Goal: Obtain resource: Obtain resource

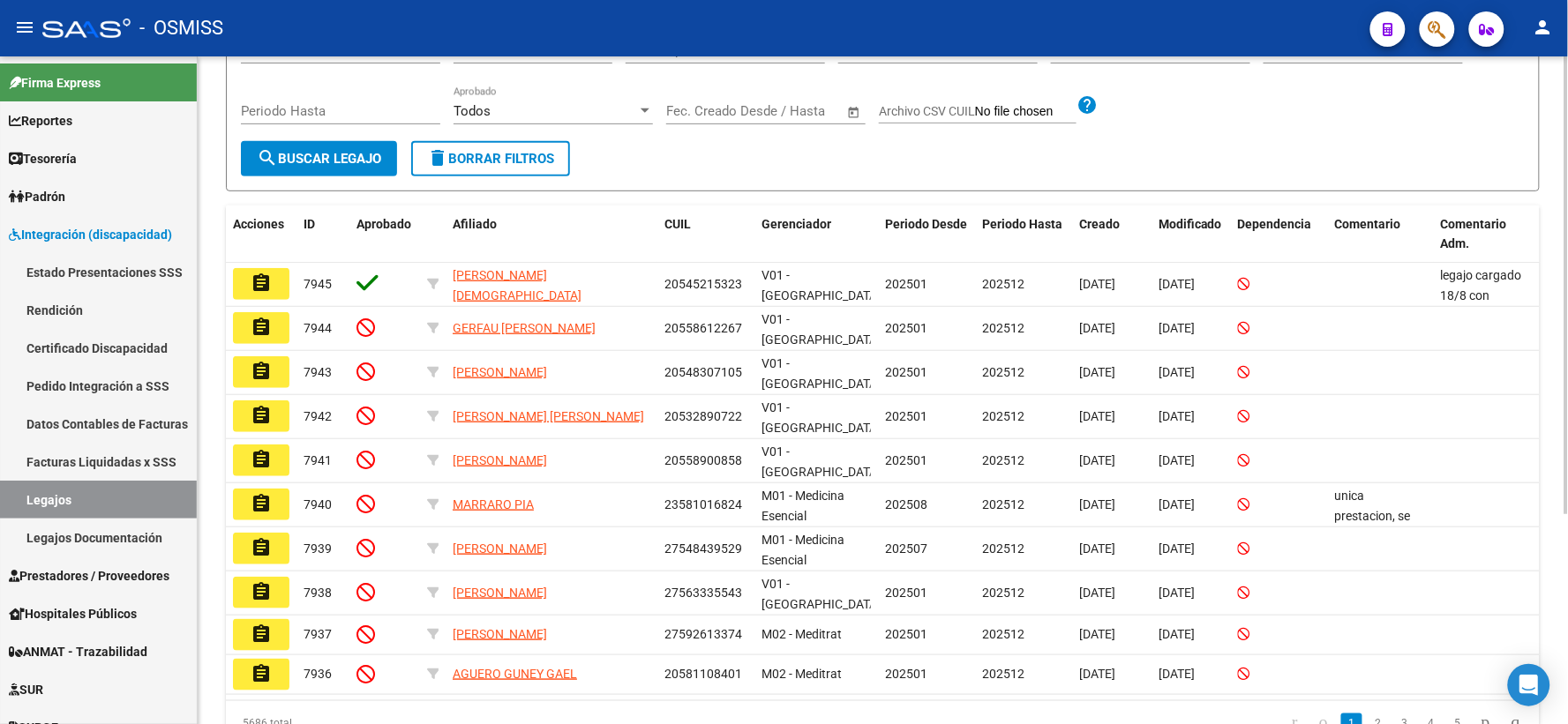
scroll to position [245, 0]
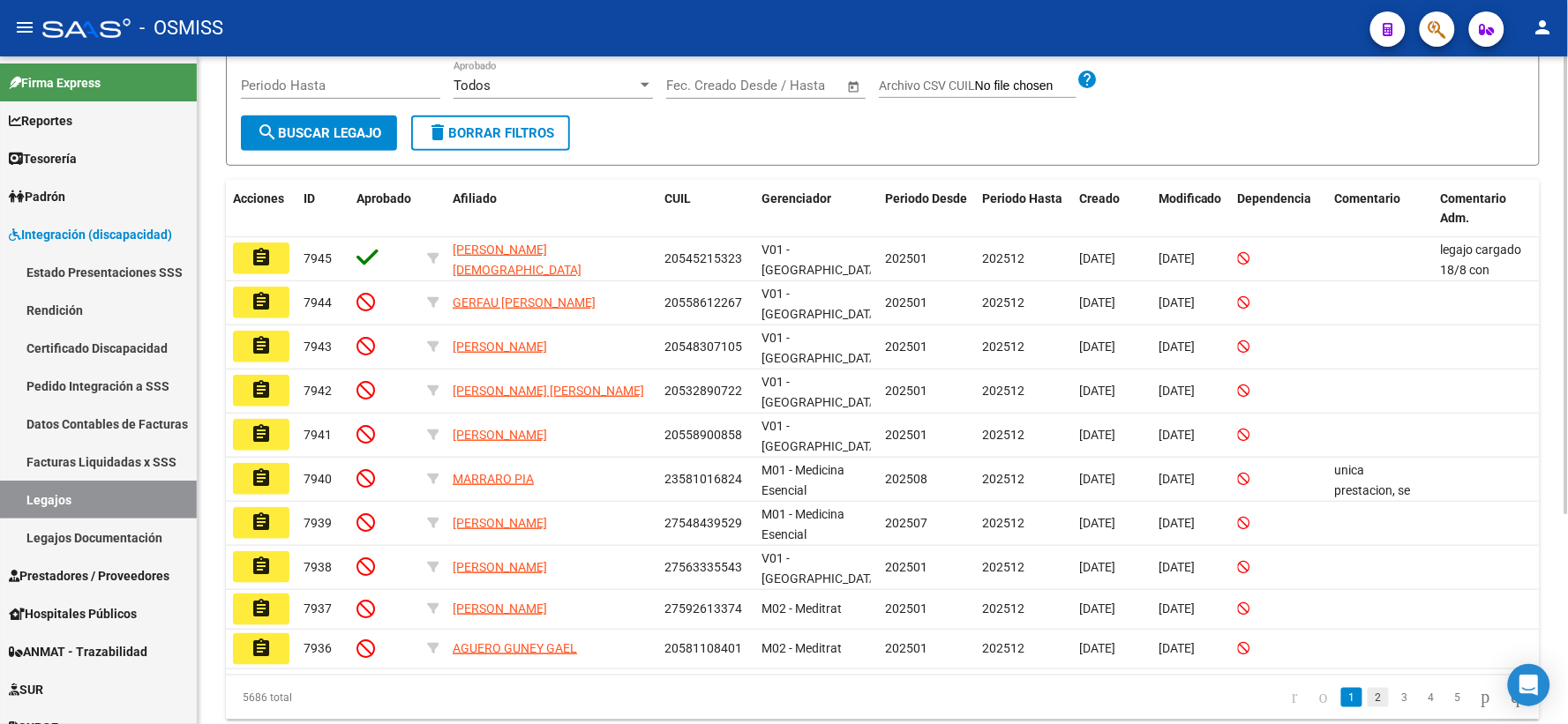
click at [1367, 707] on link "2" at bounding box center [1378, 697] width 21 height 19
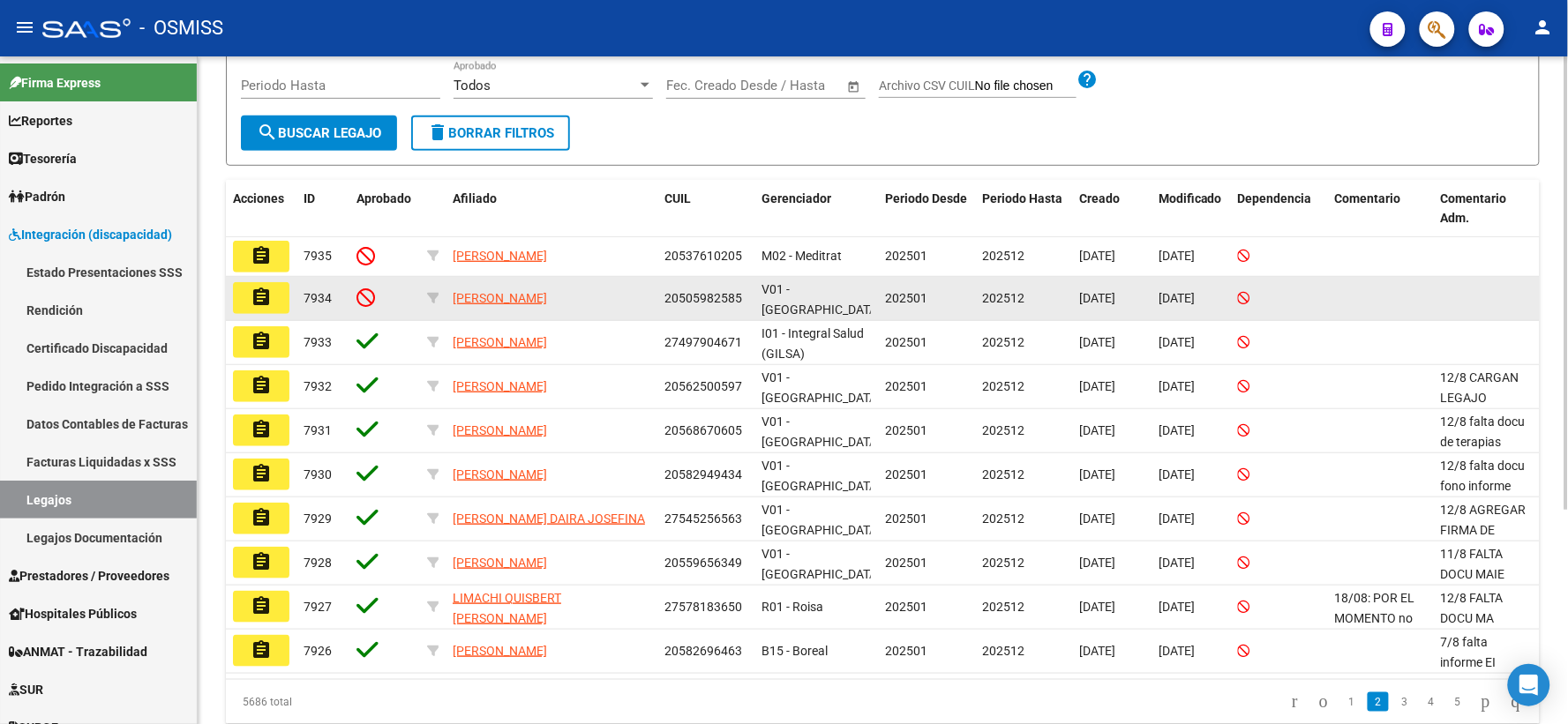
click at [695, 305] on span "20505982585" at bounding box center [703, 298] width 78 height 14
copy span "20505982585"
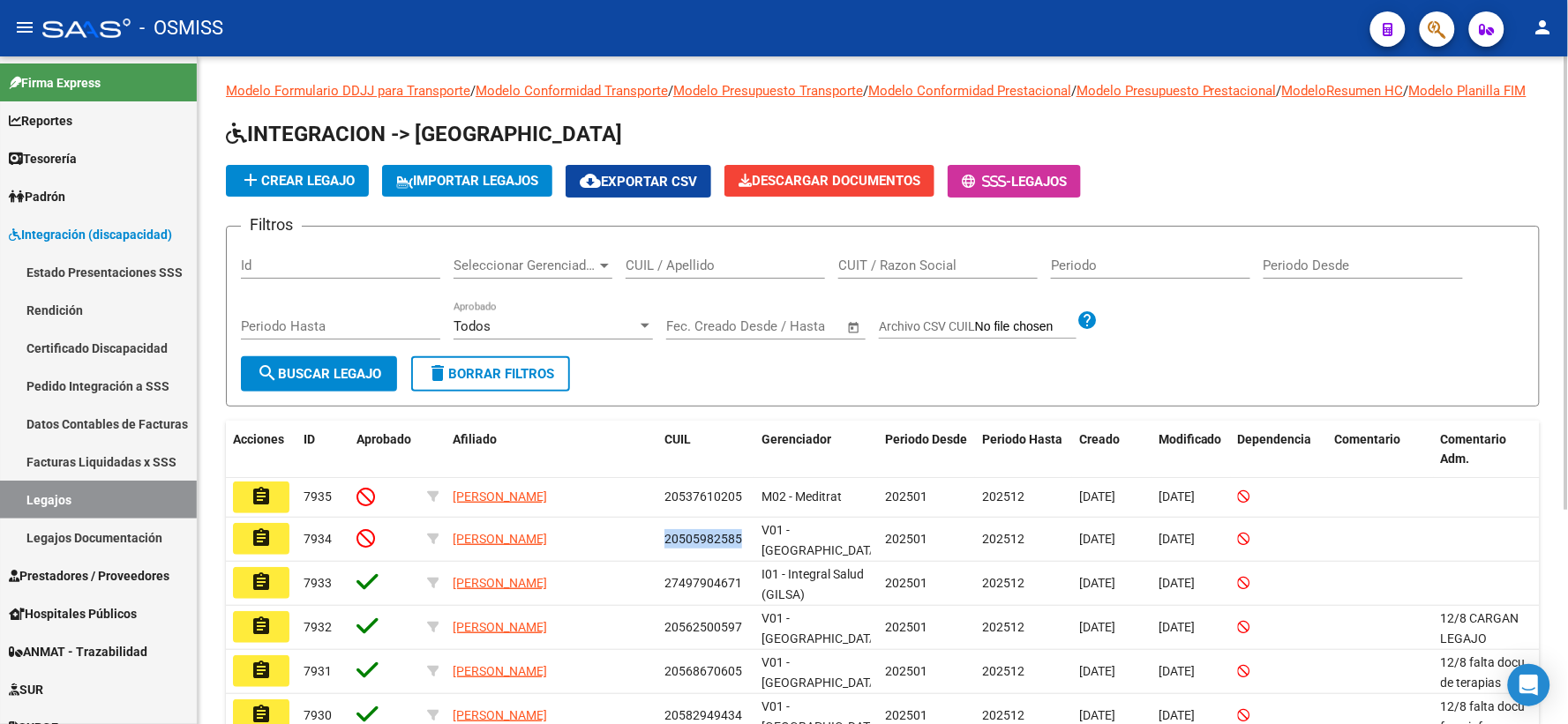
scroll to position [0, 0]
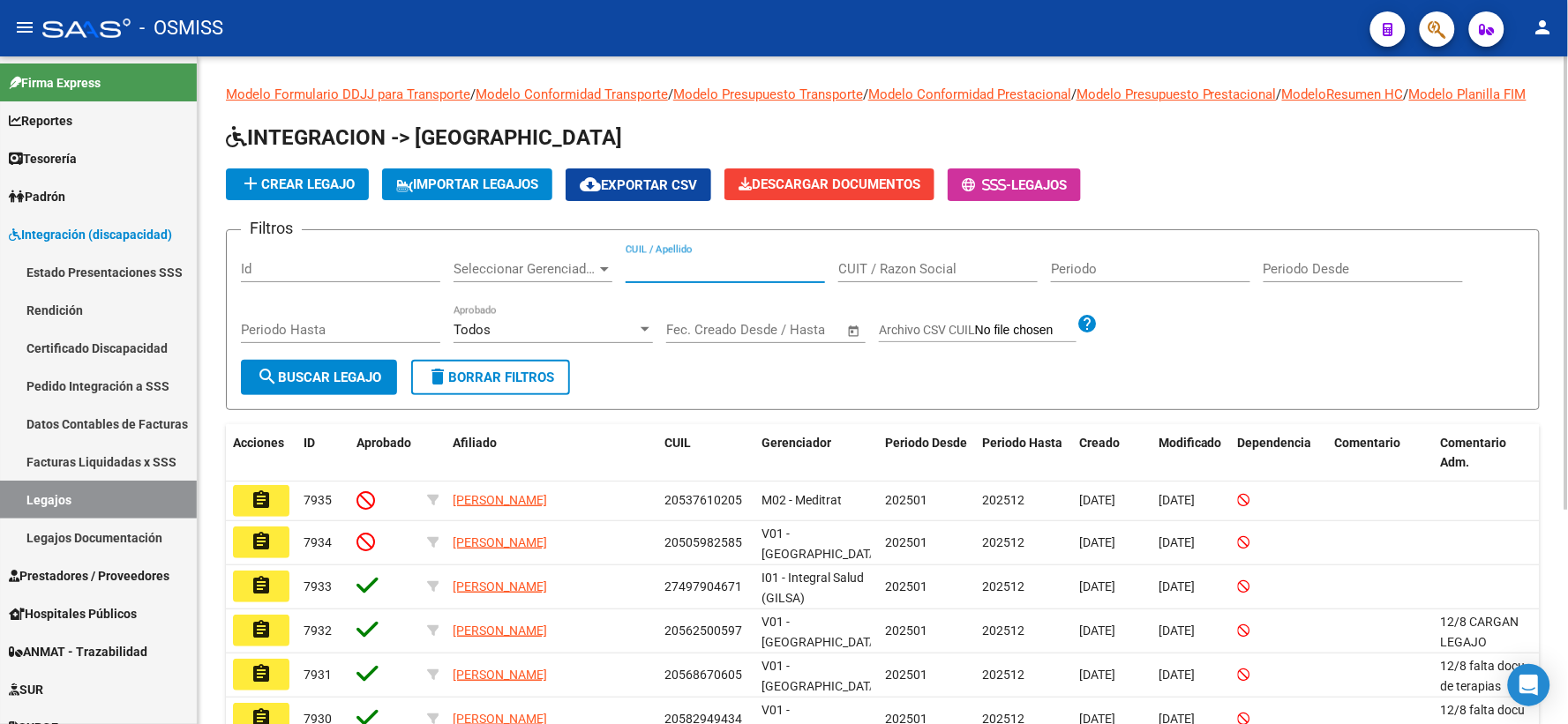
click at [666, 277] on input "CUIL / Apellido" at bounding box center [725, 268] width 200 height 16
paste input "20505982585"
type input "20505982585"
click at [312, 385] on span "search Buscar Legajo" at bounding box center [319, 377] width 125 height 16
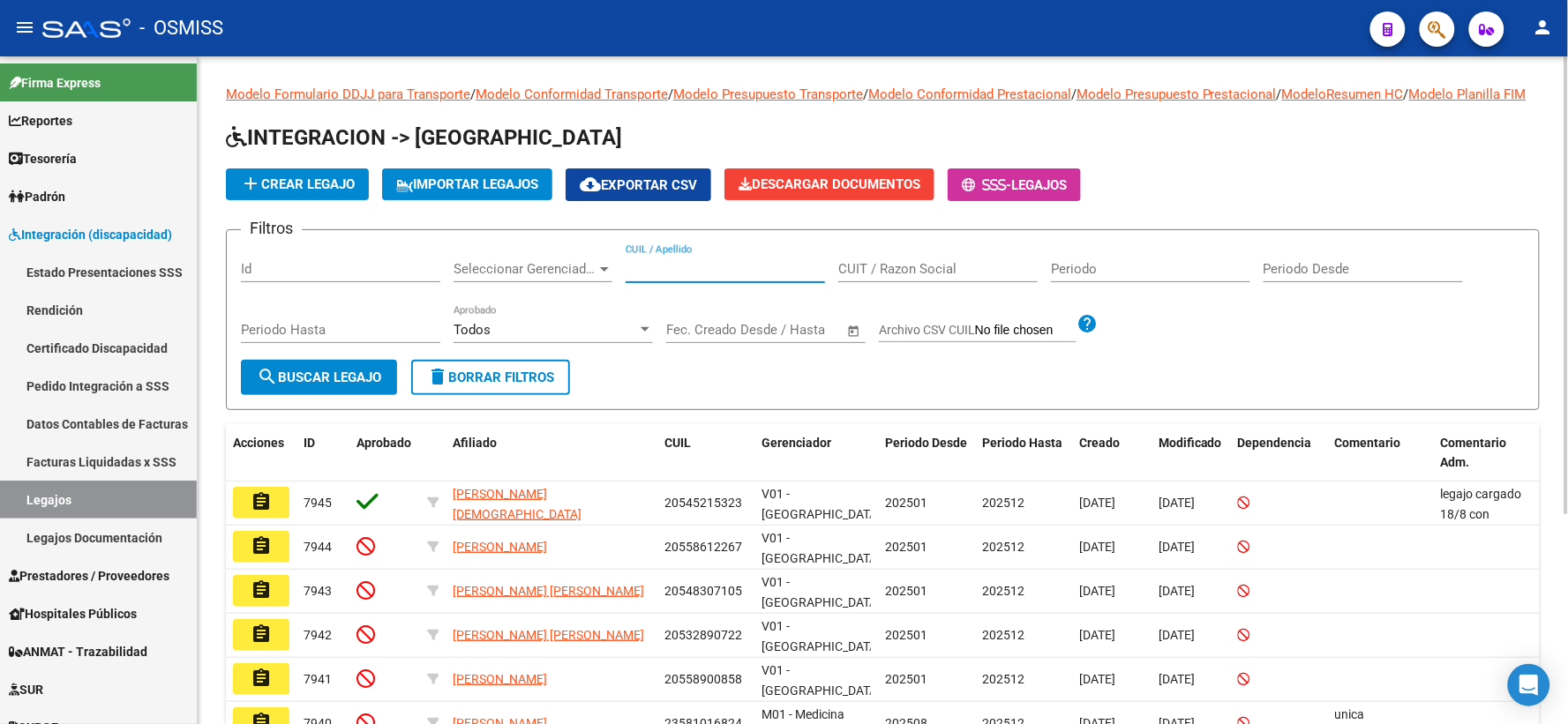
paste input "20505982585"
type input "20505982585"
click at [312, 395] on button "search Buscar Legajo" at bounding box center [319, 377] width 156 height 35
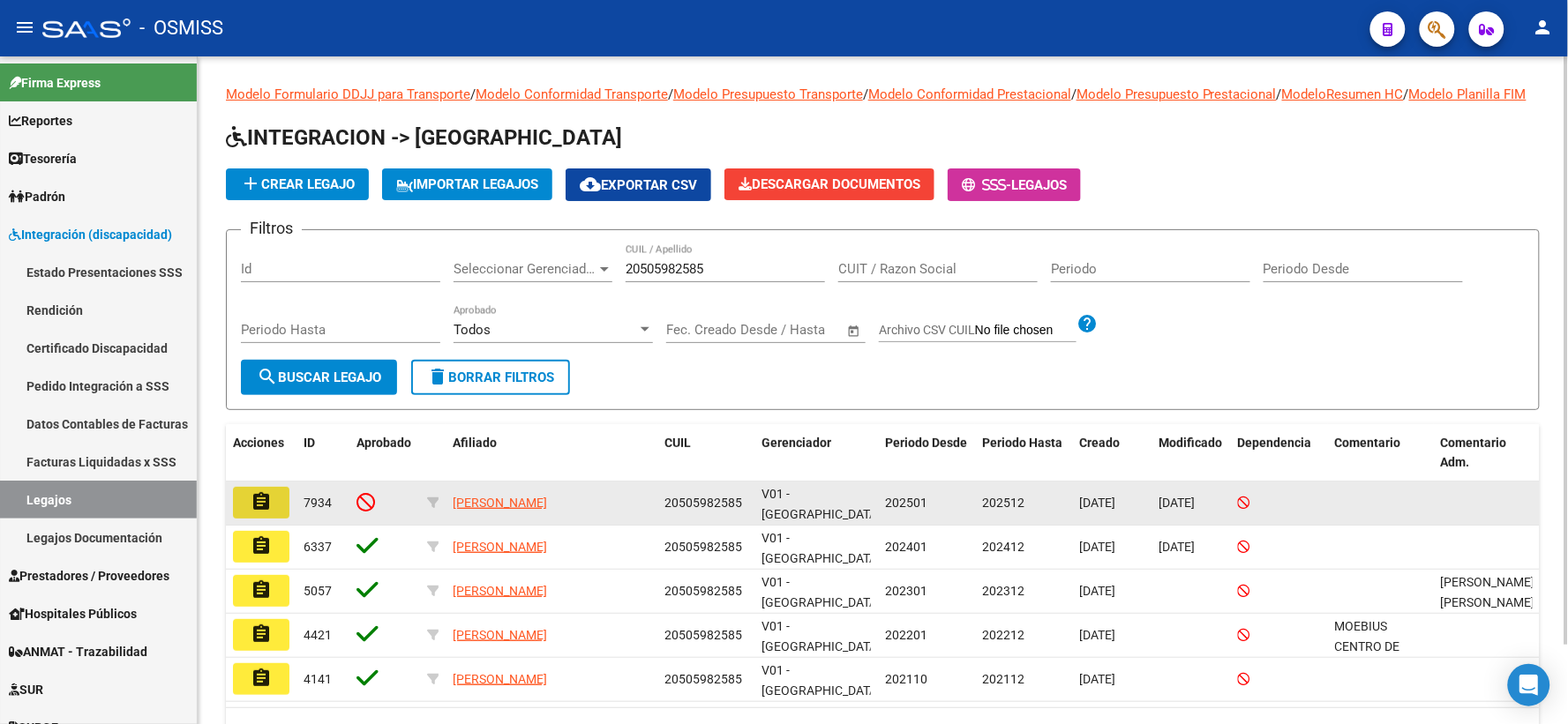
click at [251, 513] on mat-icon "assignment" at bounding box center [261, 501] width 21 height 21
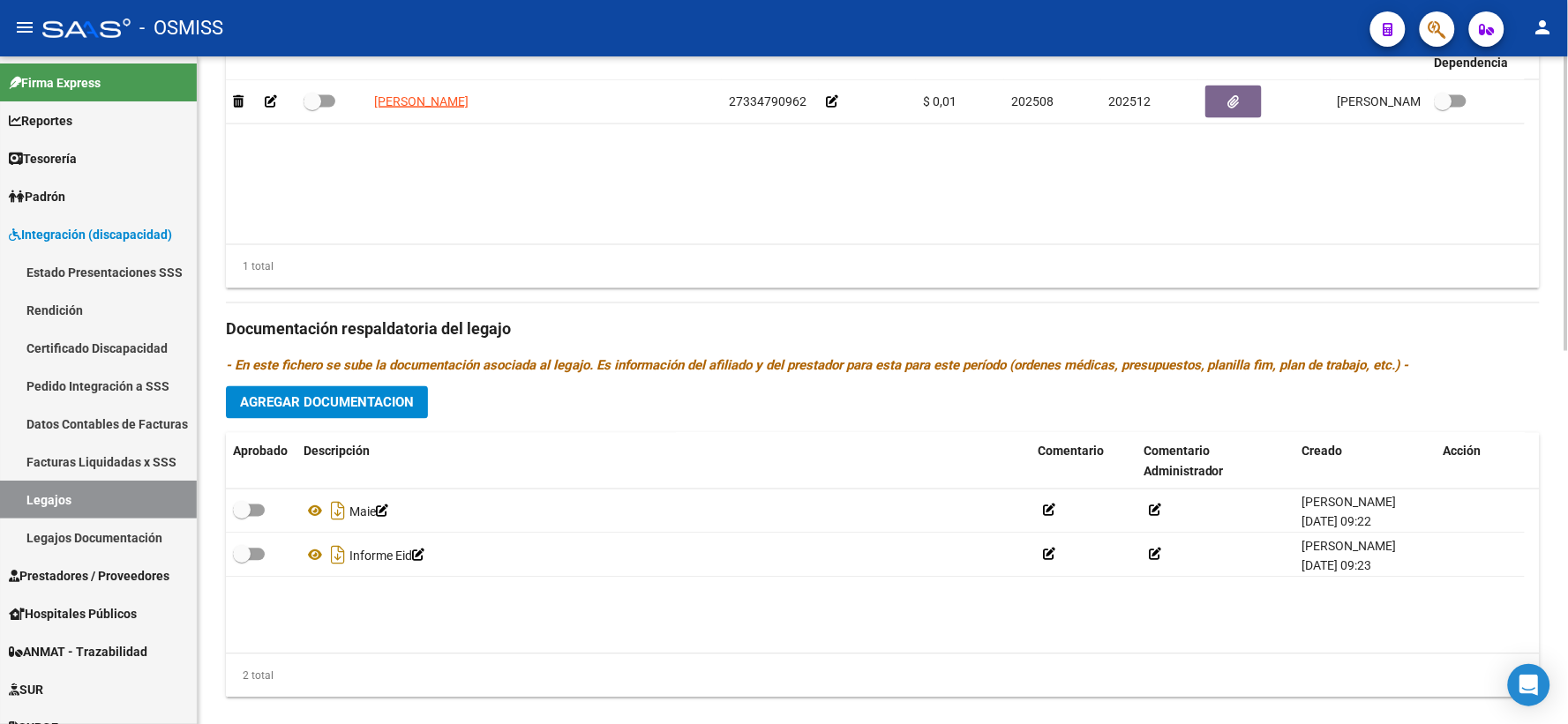
scroll to position [847, 0]
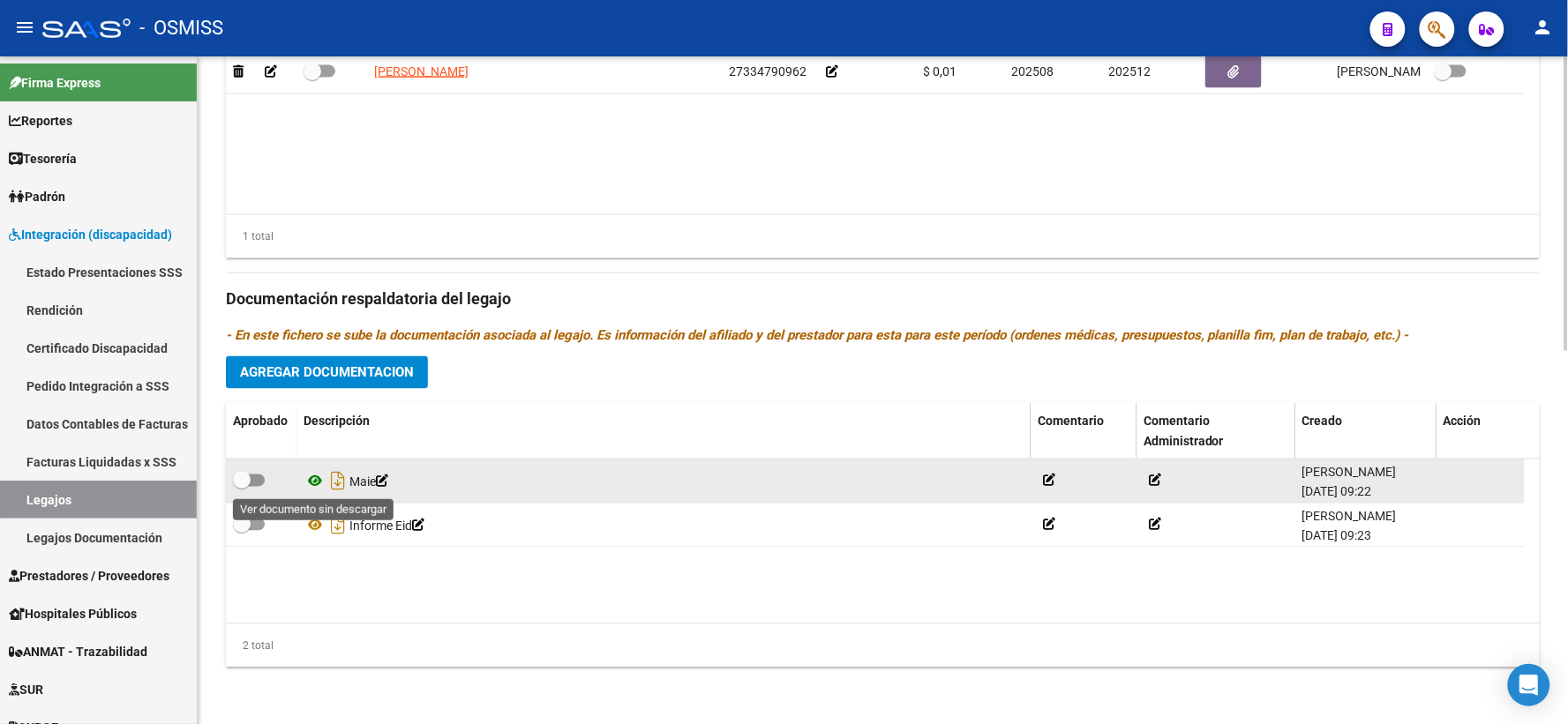
click at [315, 480] on icon at bounding box center [315, 481] width 23 height 21
